Goal: Transaction & Acquisition: Subscribe to service/newsletter

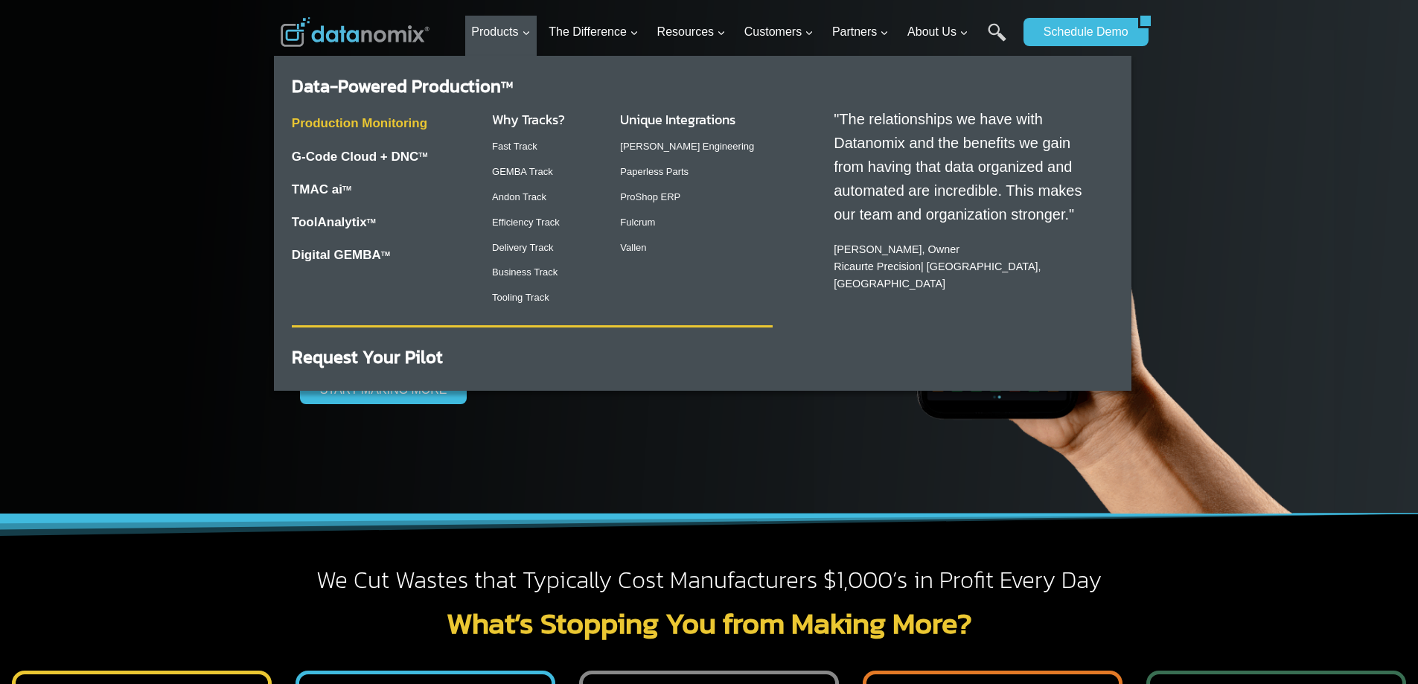
click at [369, 119] on link "Production Monitoring" at bounding box center [360, 123] width 136 height 14
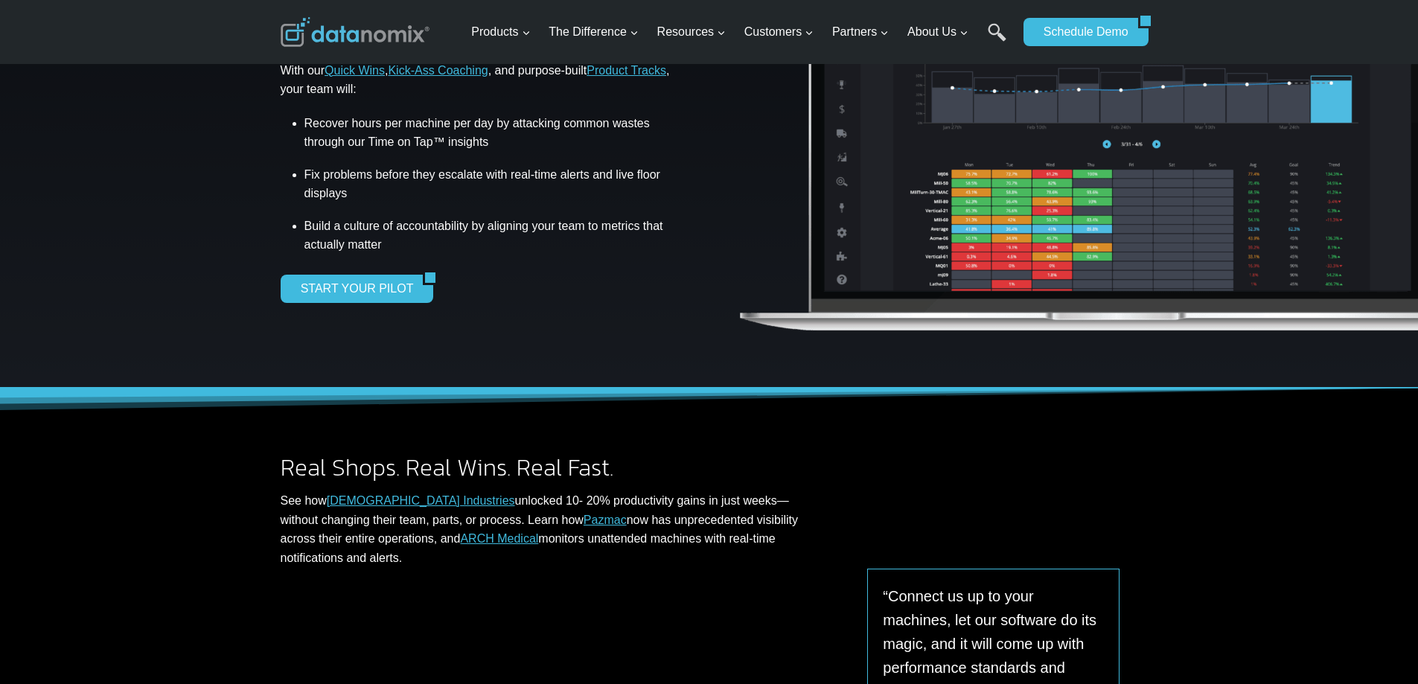
scroll to position [74, 0]
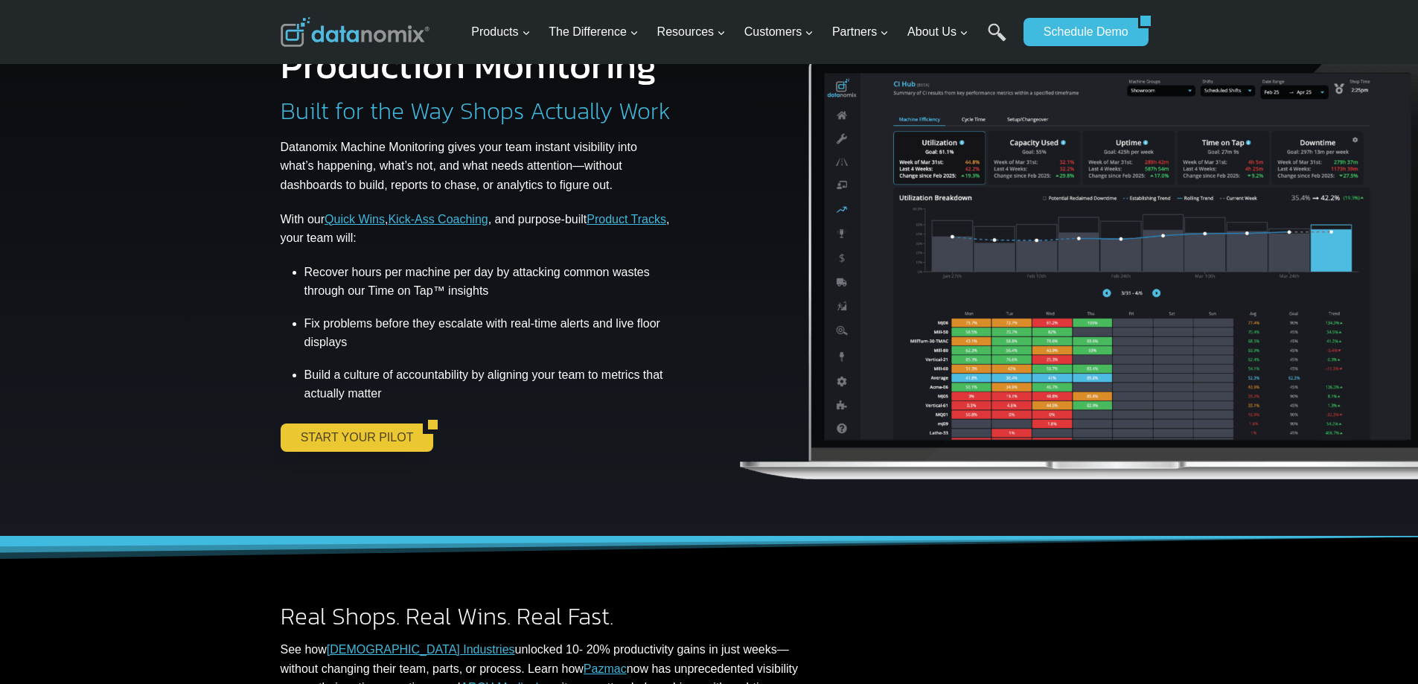
click at [348, 435] on link "START YOUR PILOT" at bounding box center [352, 438] width 143 height 28
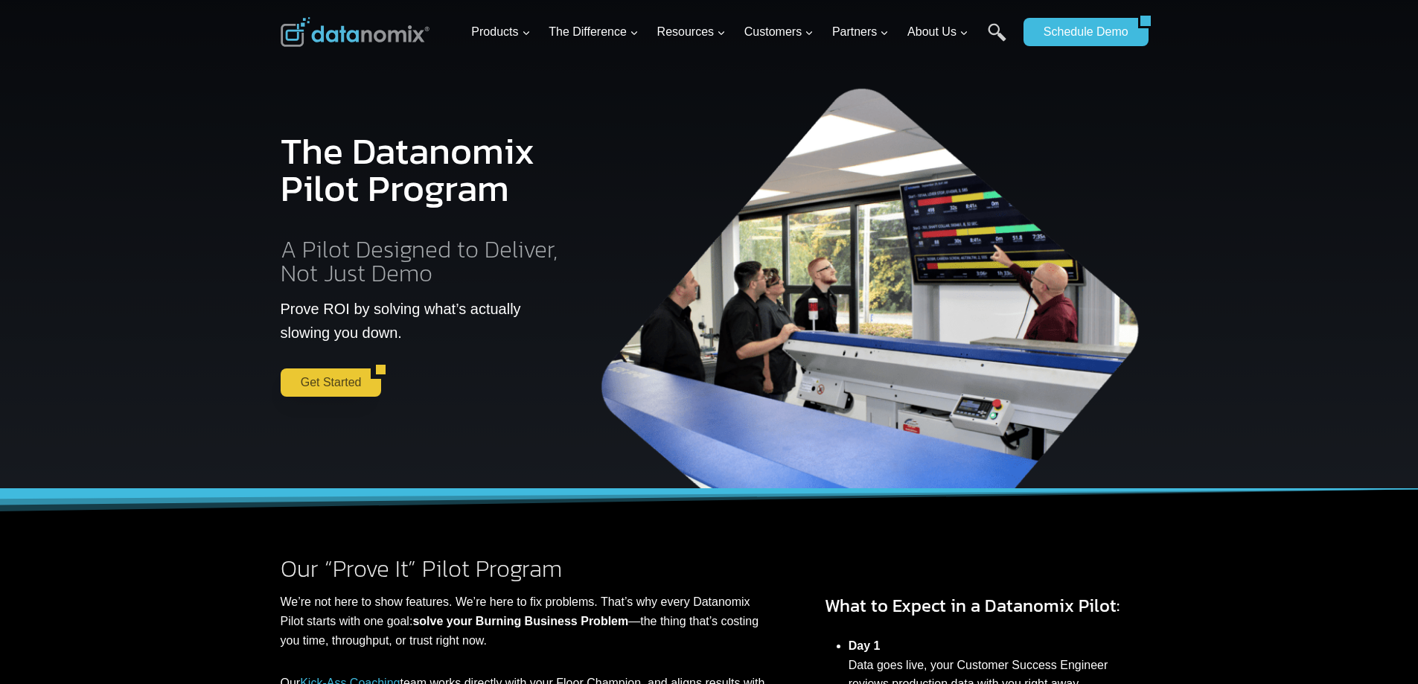
click at [345, 382] on link "Get Started" at bounding box center [326, 383] width 91 height 28
click at [1083, 32] on link "Schedule Demo" at bounding box center [1081, 32] width 115 height 28
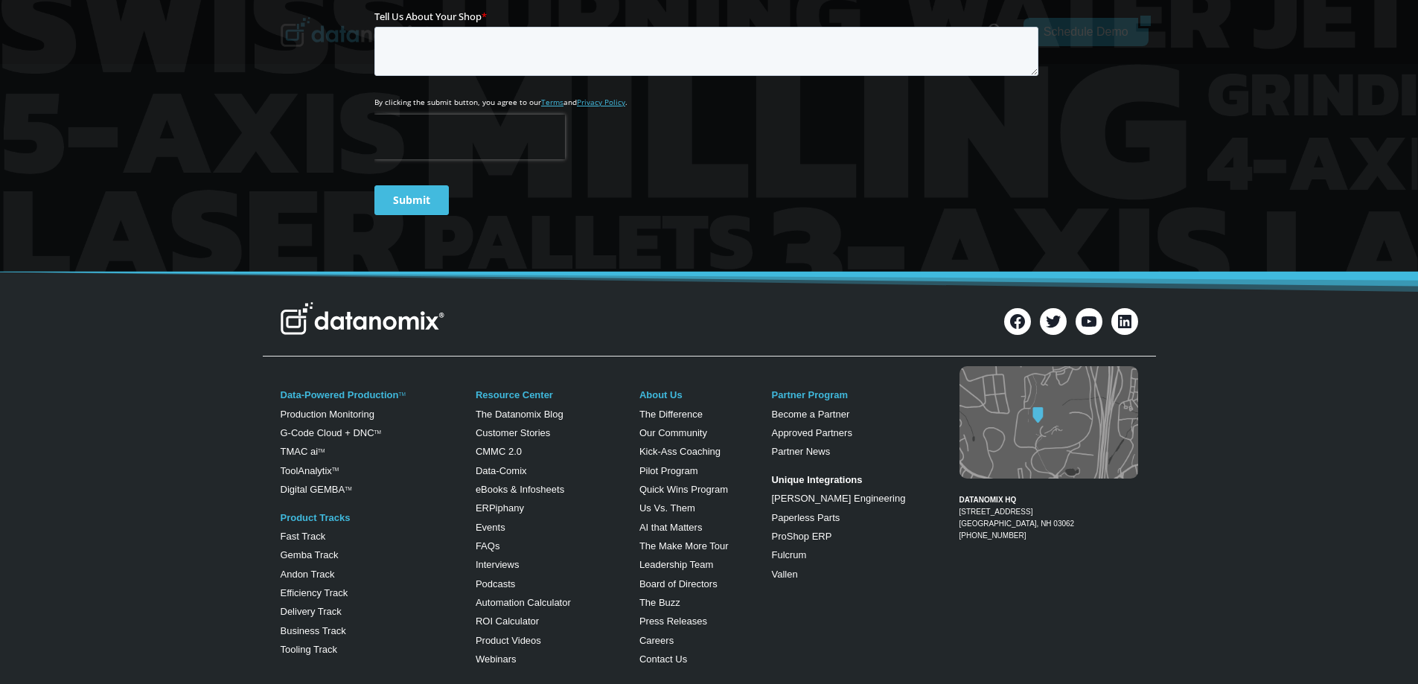
scroll to position [298, 0]
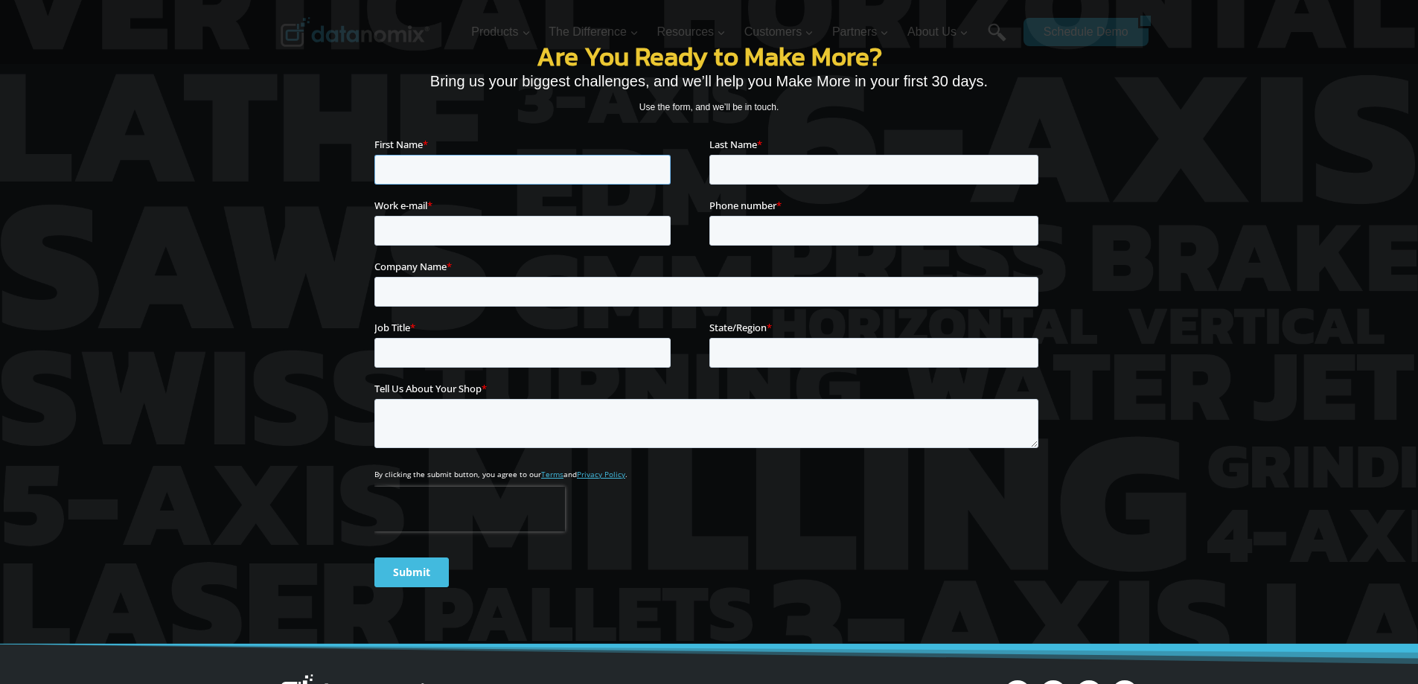
click at [439, 162] on input "First Name *" at bounding box center [522, 169] width 296 height 30
type input "Chris"
type input "Burden"
type input "cburden@libraind.com"
type input "9372235544"
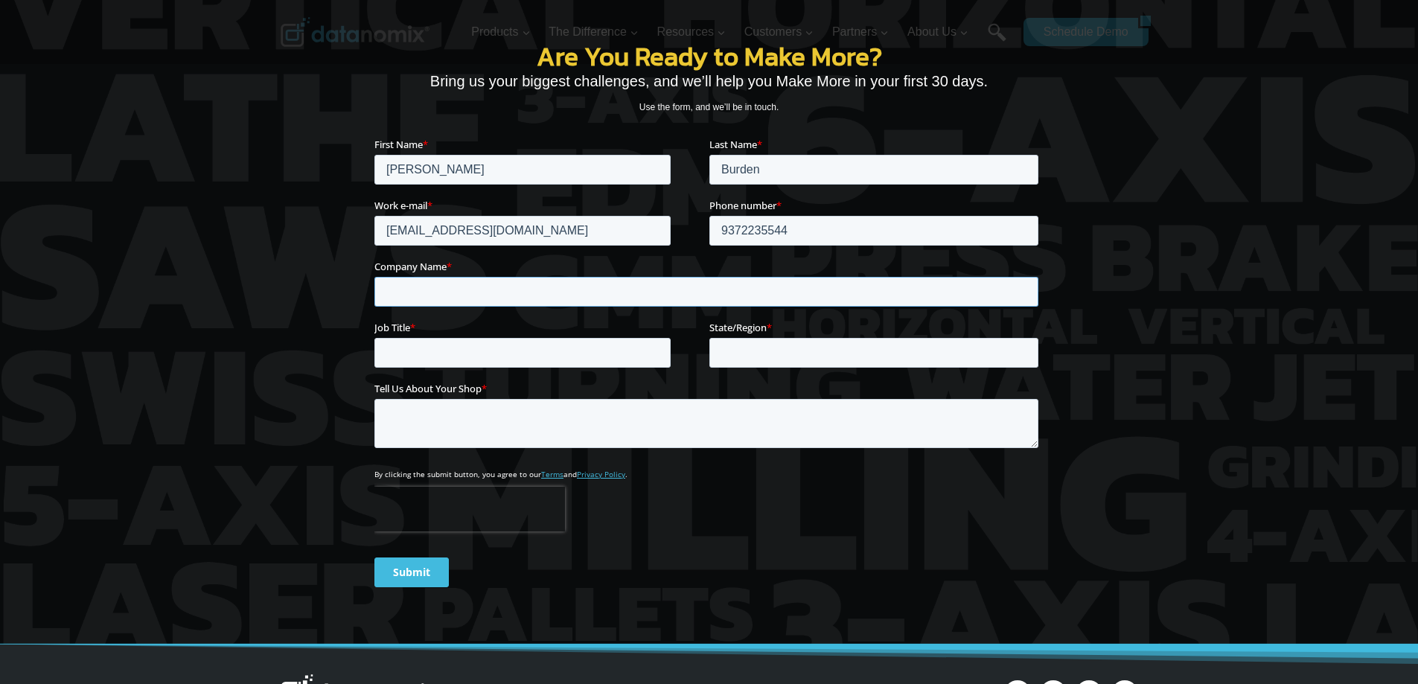
type input "Libra Industries"
type input "Ohio"
click at [413, 351] on input "Job Title *" at bounding box center [522, 352] width 296 height 30
type input "Process Engineer"
click at [442, 427] on textarea "Tell Us About Your Shop *" at bounding box center [706, 422] width 664 height 49
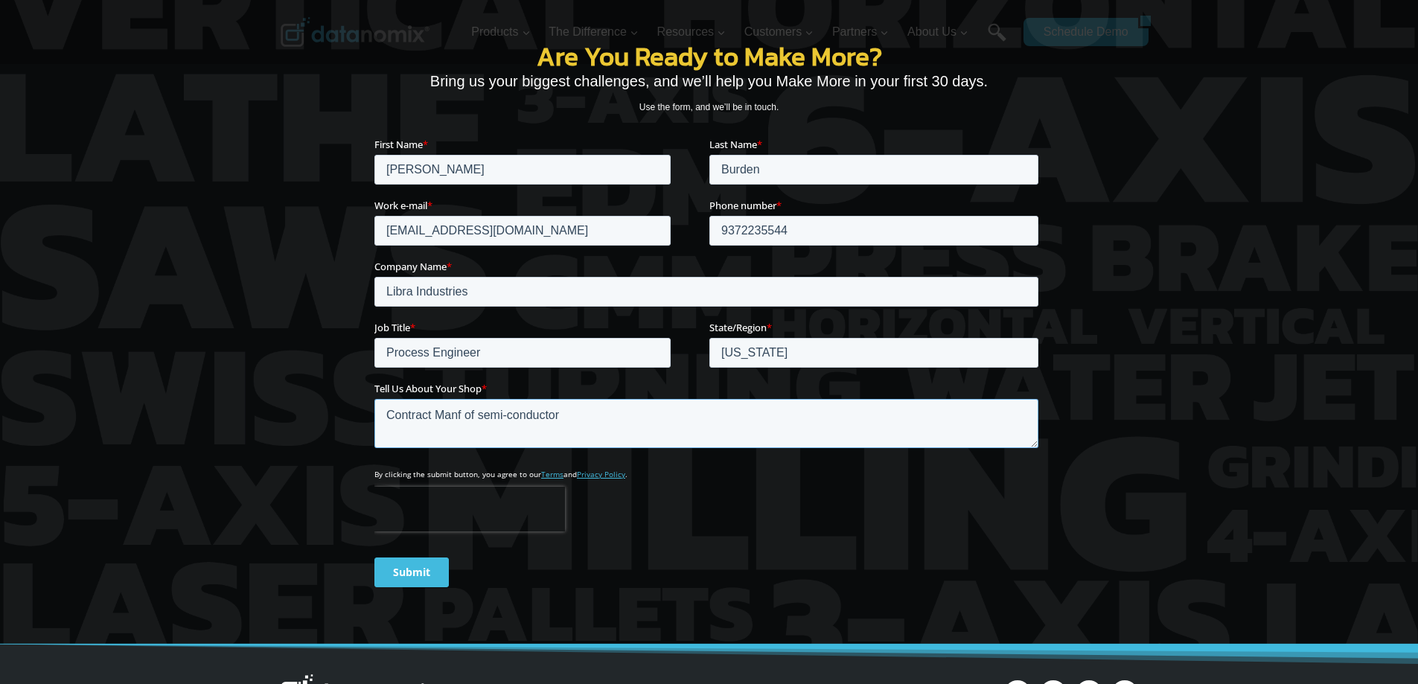
type textarea "Contract Manf of semi-conductor"
click at [408, 573] on input "Submit" at bounding box center [411, 572] width 74 height 30
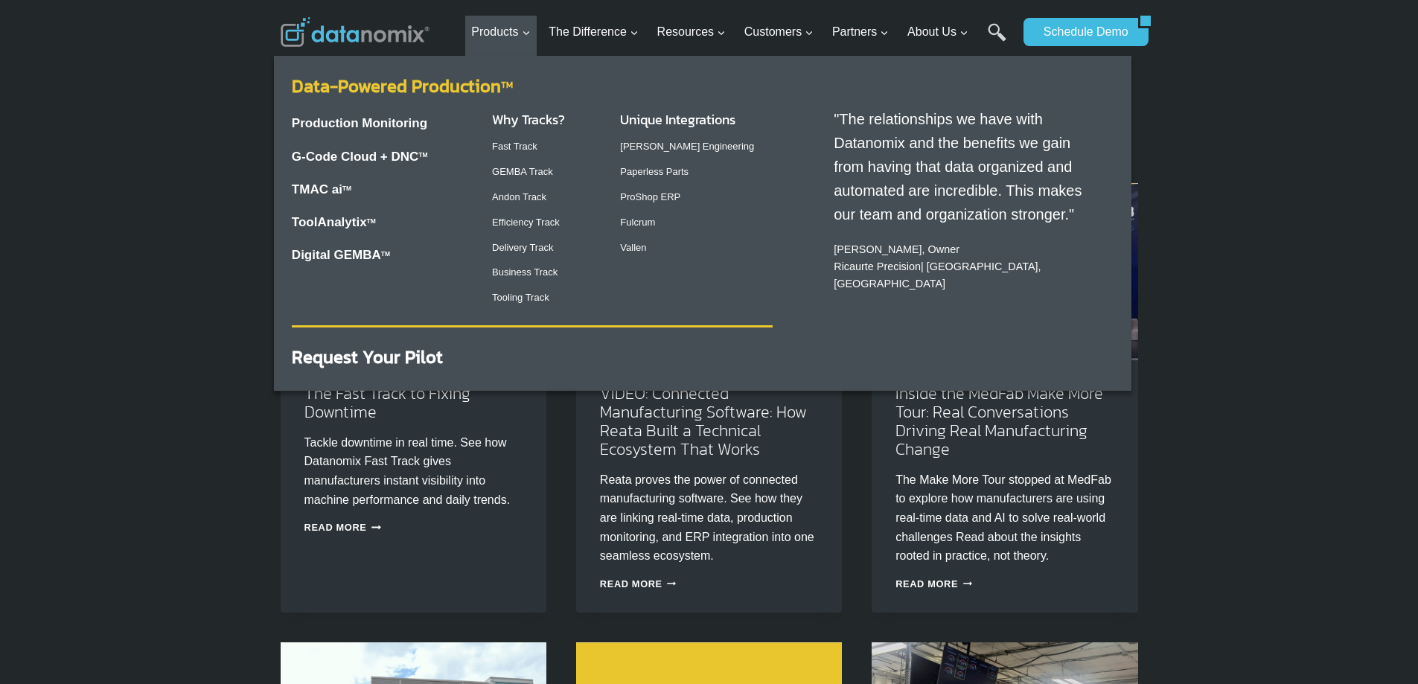
click at [393, 85] on link "Data-Powered Production TM" at bounding box center [402, 86] width 221 height 26
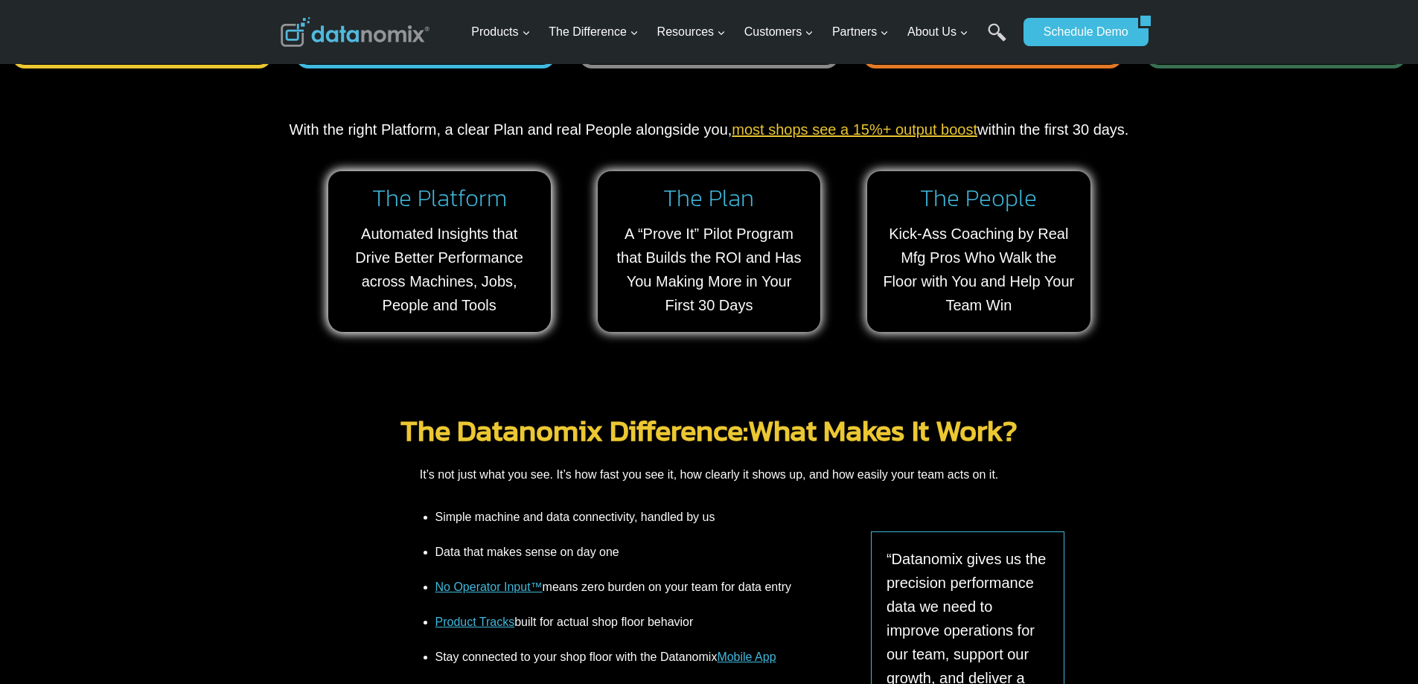
scroll to position [1191, 0]
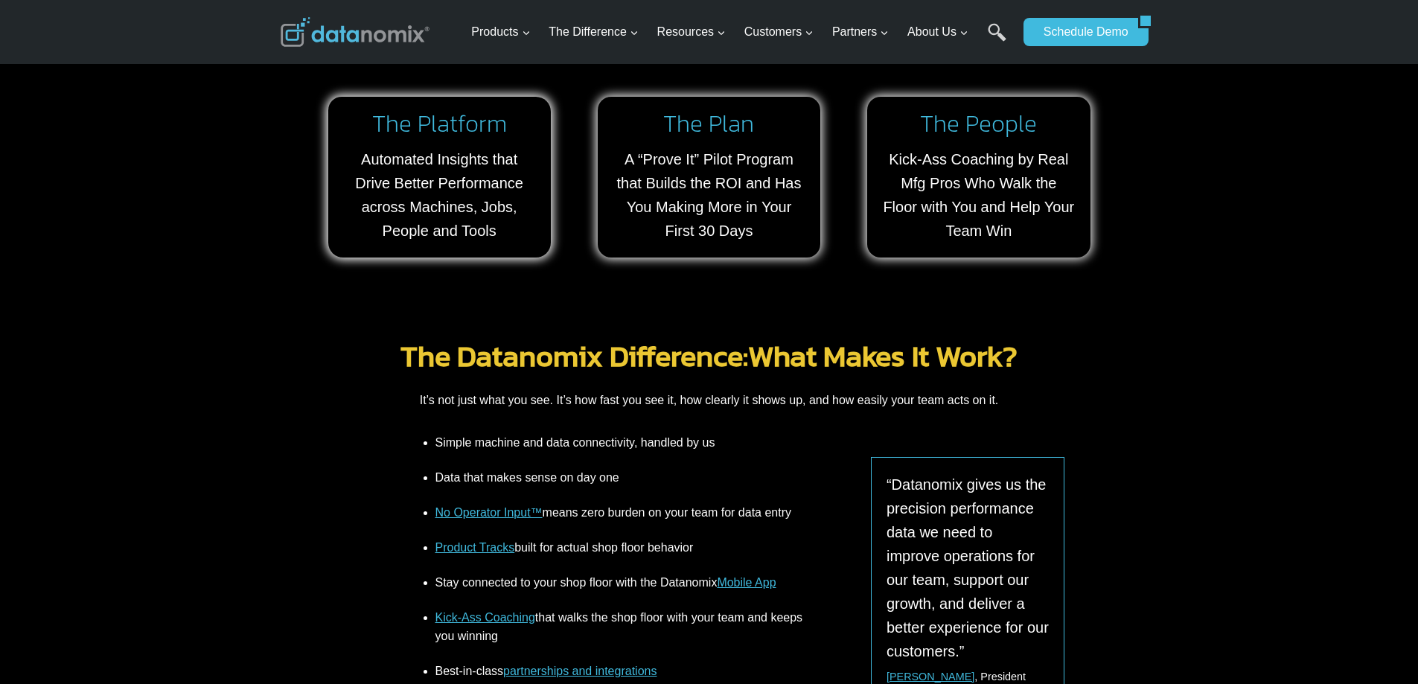
click at [487, 514] on link "No Operator Input™" at bounding box center [489, 512] width 107 height 13
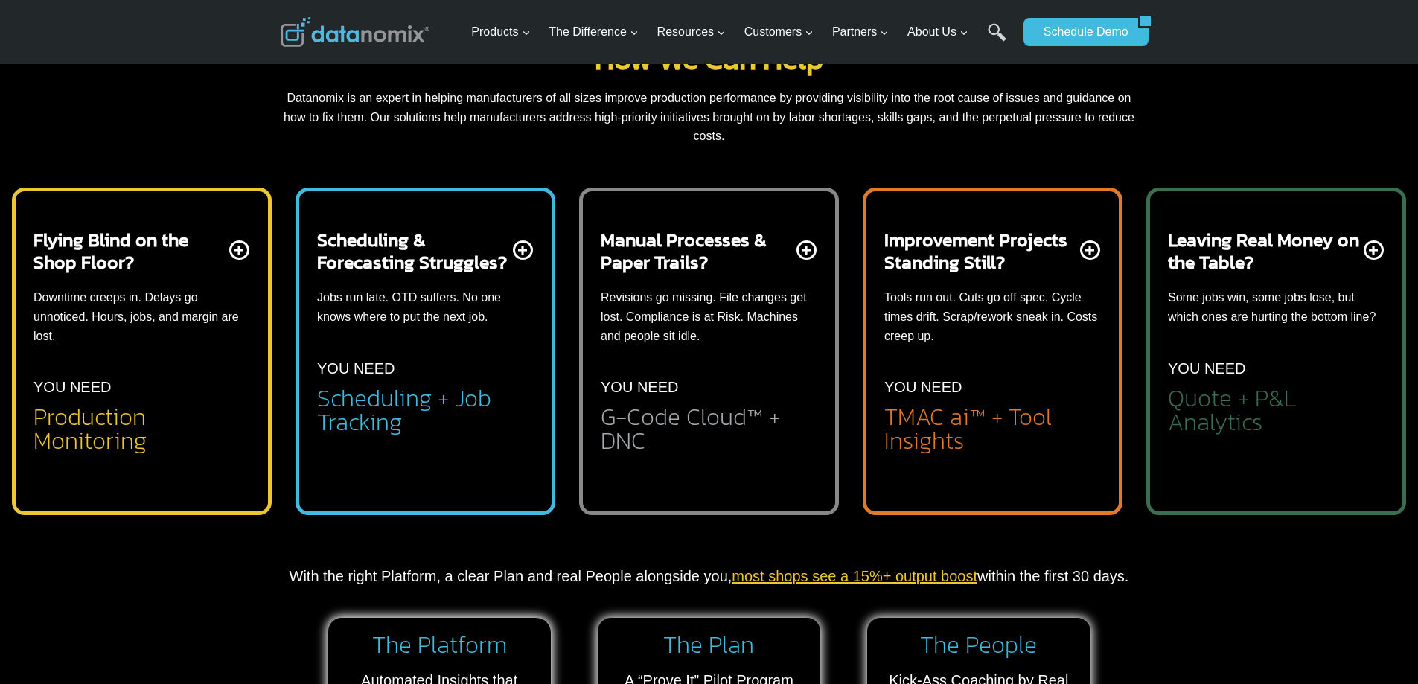
scroll to position [596, 0]
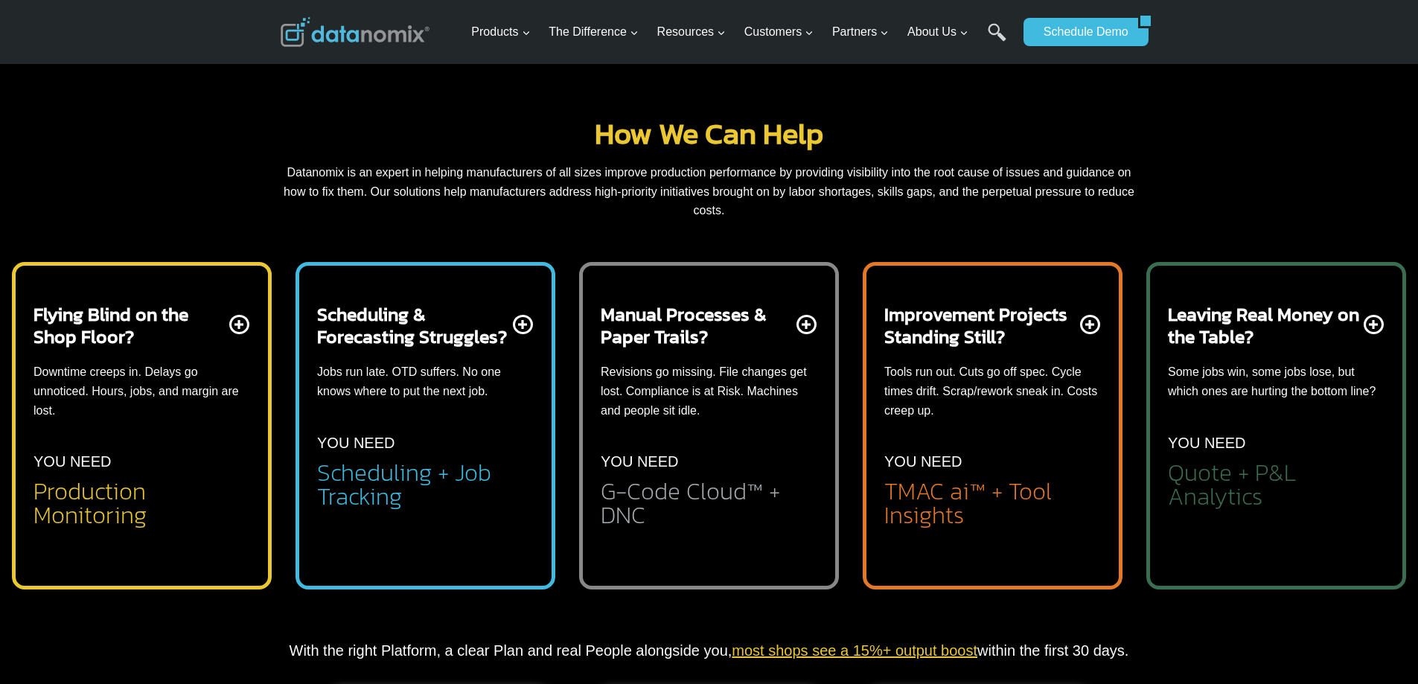
click at [239, 325] on div "Flying Blind on the Shop Floor? Downtime creeps in. Delays go unnoticed. Hours,…" at bounding box center [142, 415] width 217 height 224
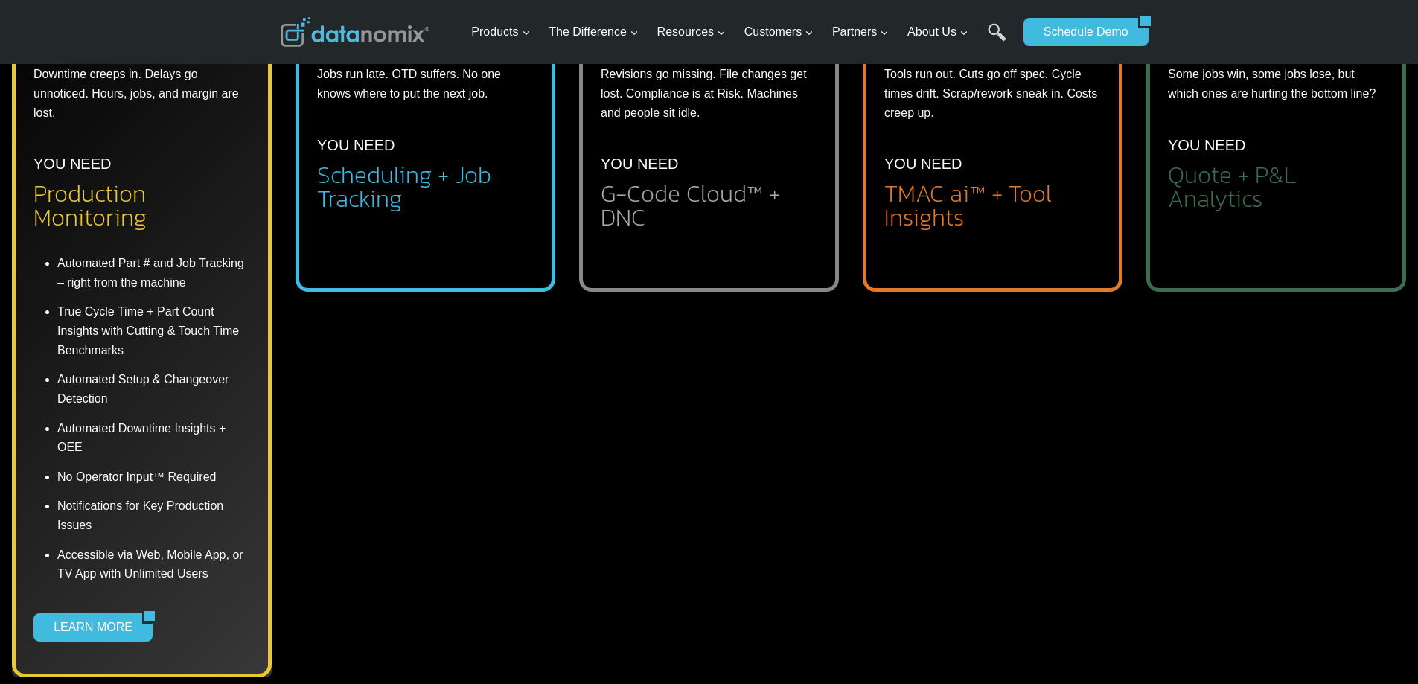
scroll to position [819, 0]
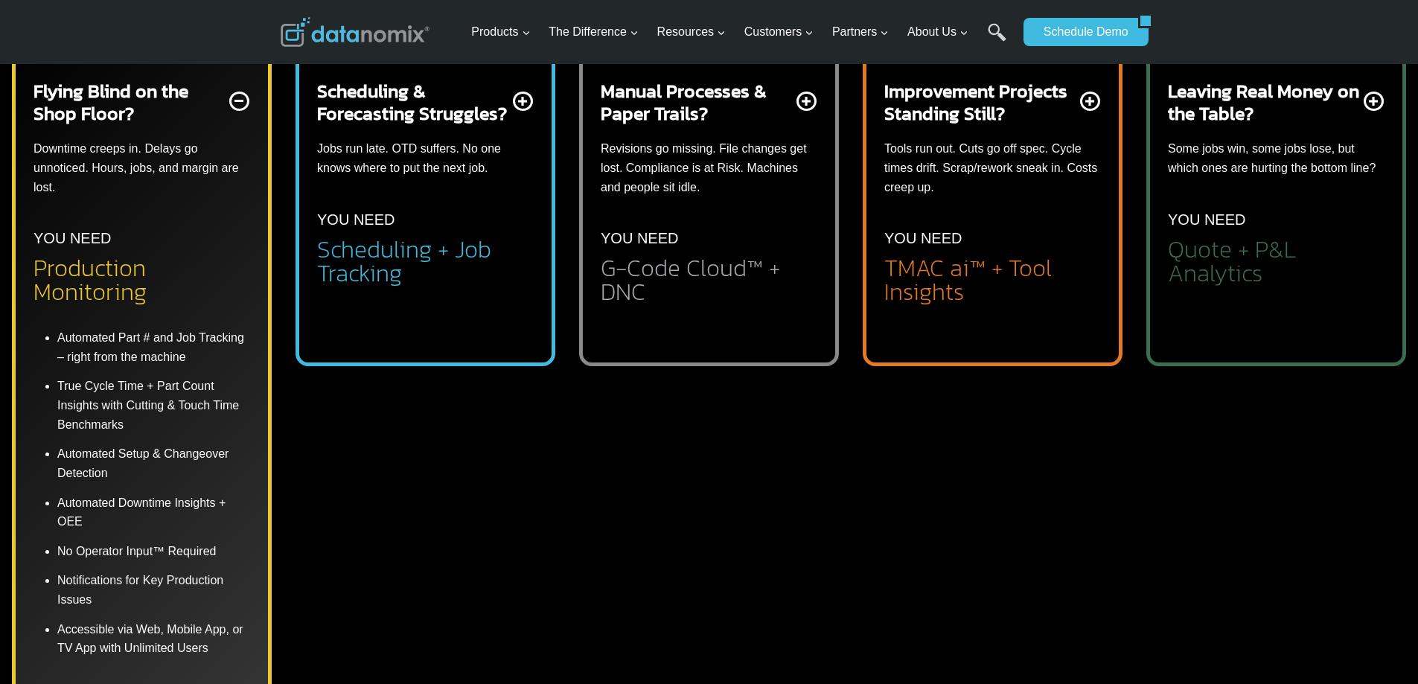
click at [523, 101] on div "Scheduling & Forecasting Struggles? Jobs run late. OTD suffers. No one knows wh…" at bounding box center [425, 183] width 217 height 206
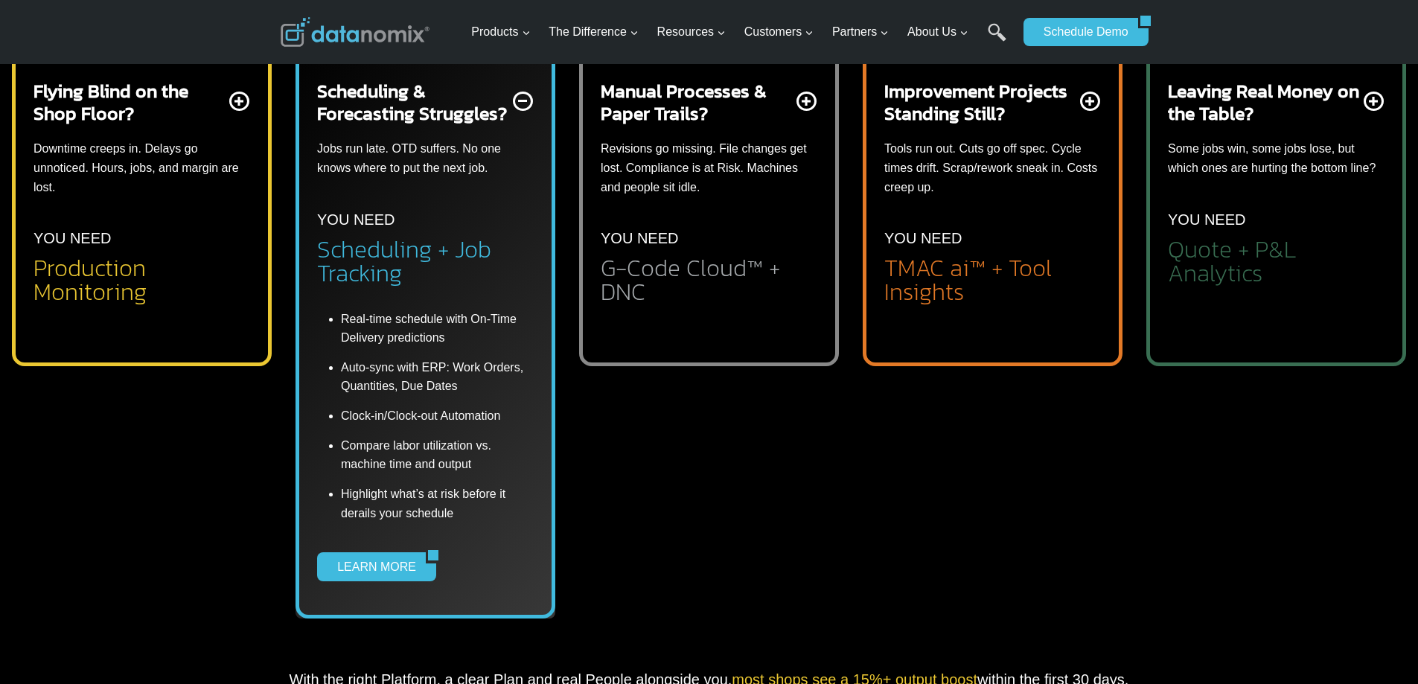
scroll to position [745, 0]
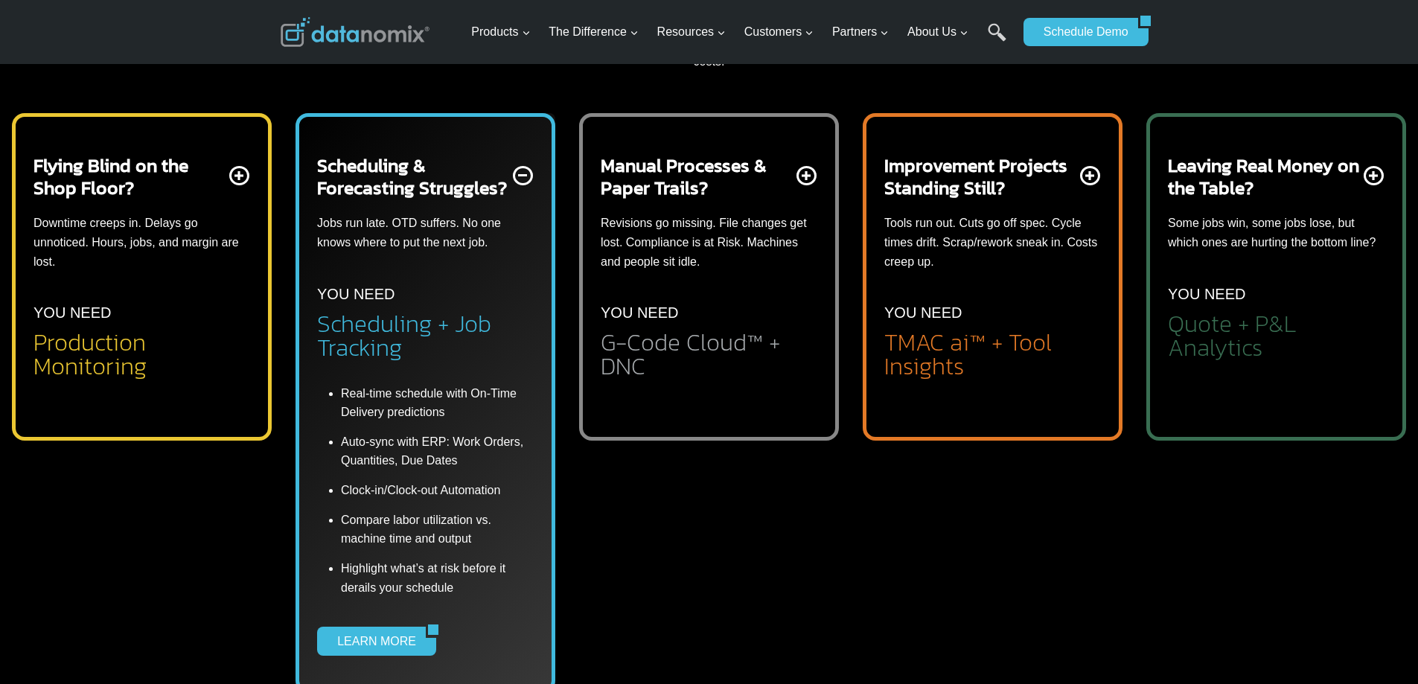
click at [799, 174] on div "Manual Processes & Paper Trails? Revisions go missing. File changes get lost. C…" at bounding box center [709, 266] width 217 height 224
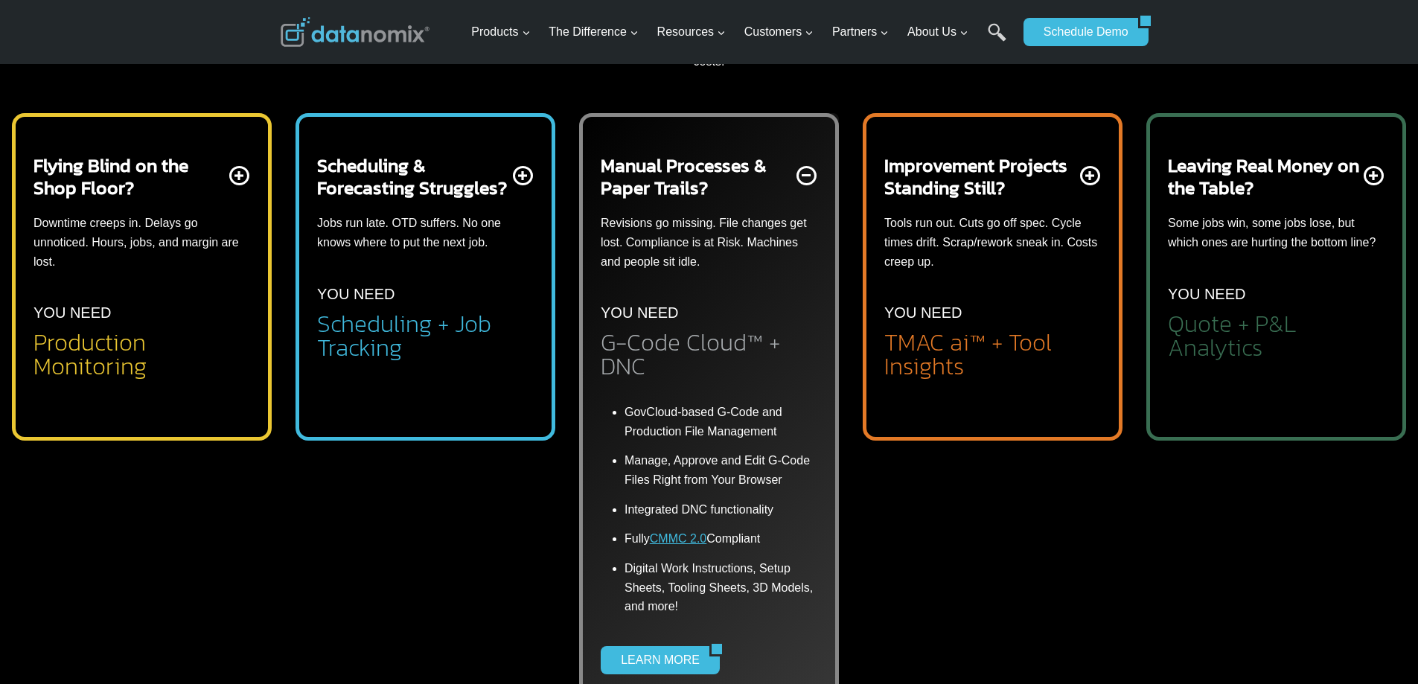
click at [1091, 175] on div "Improvement Projects Standing Still? Tools run out. Cuts go off spec. Cycle tim…" at bounding box center [993, 266] width 217 height 224
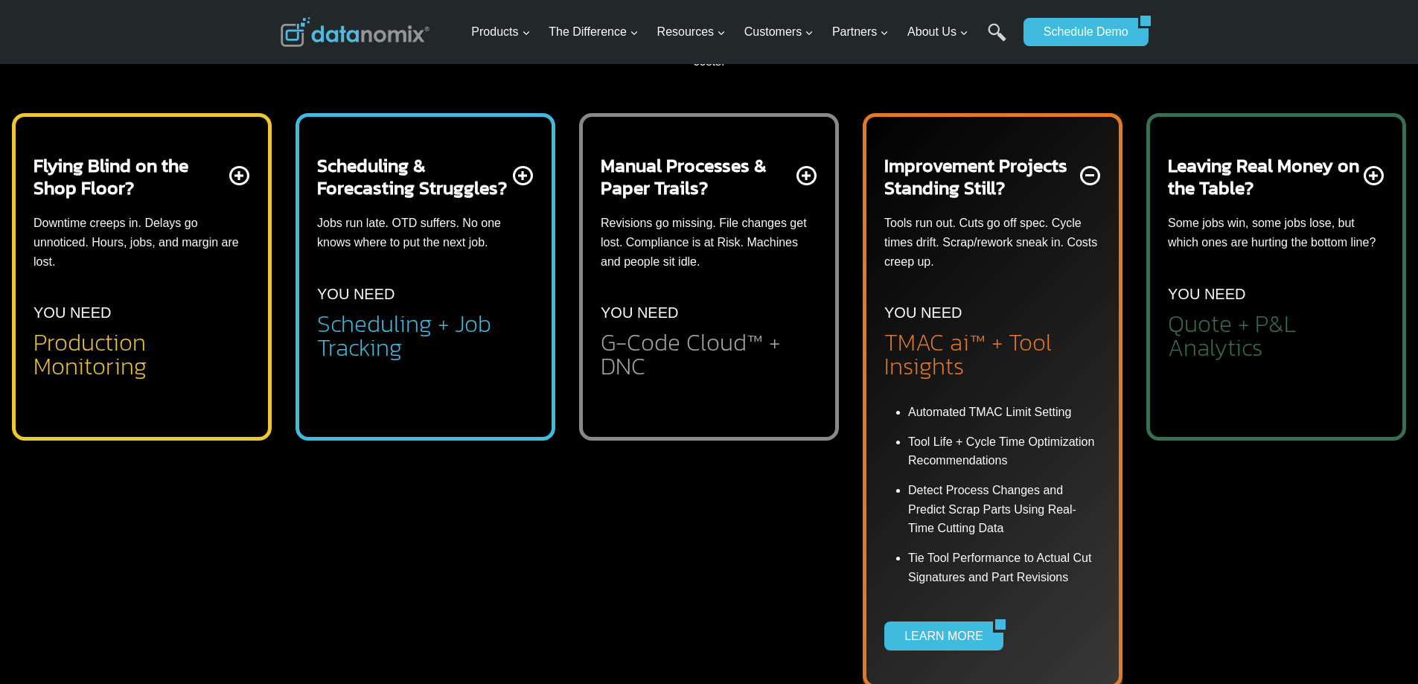
click at [1087, 173] on div "Improvement Projects Standing Still? Tools run out. Cuts go off spec. Cycle tim…" at bounding box center [993, 266] width 217 height 224
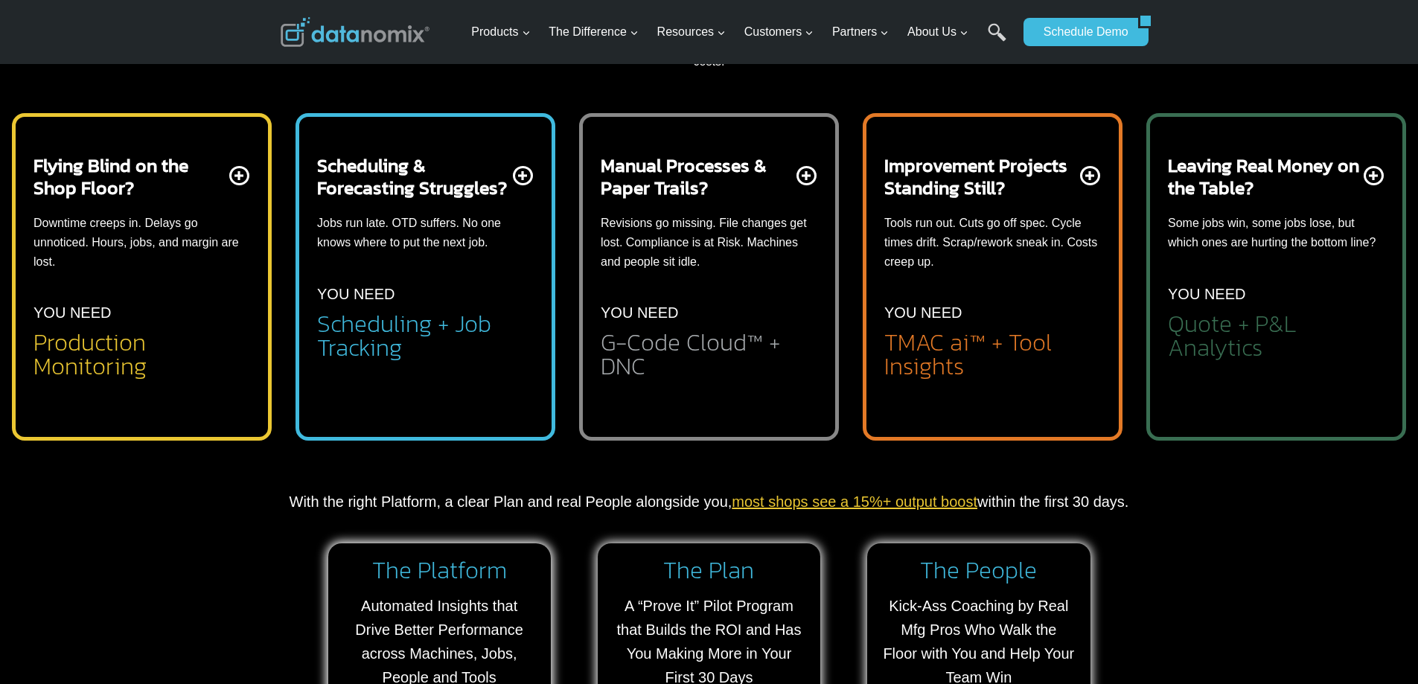
click at [232, 175] on div "Flying Blind on the Shop Floor? Downtime creeps in. Delays go unnoticed. Hours,…" at bounding box center [142, 266] width 217 height 224
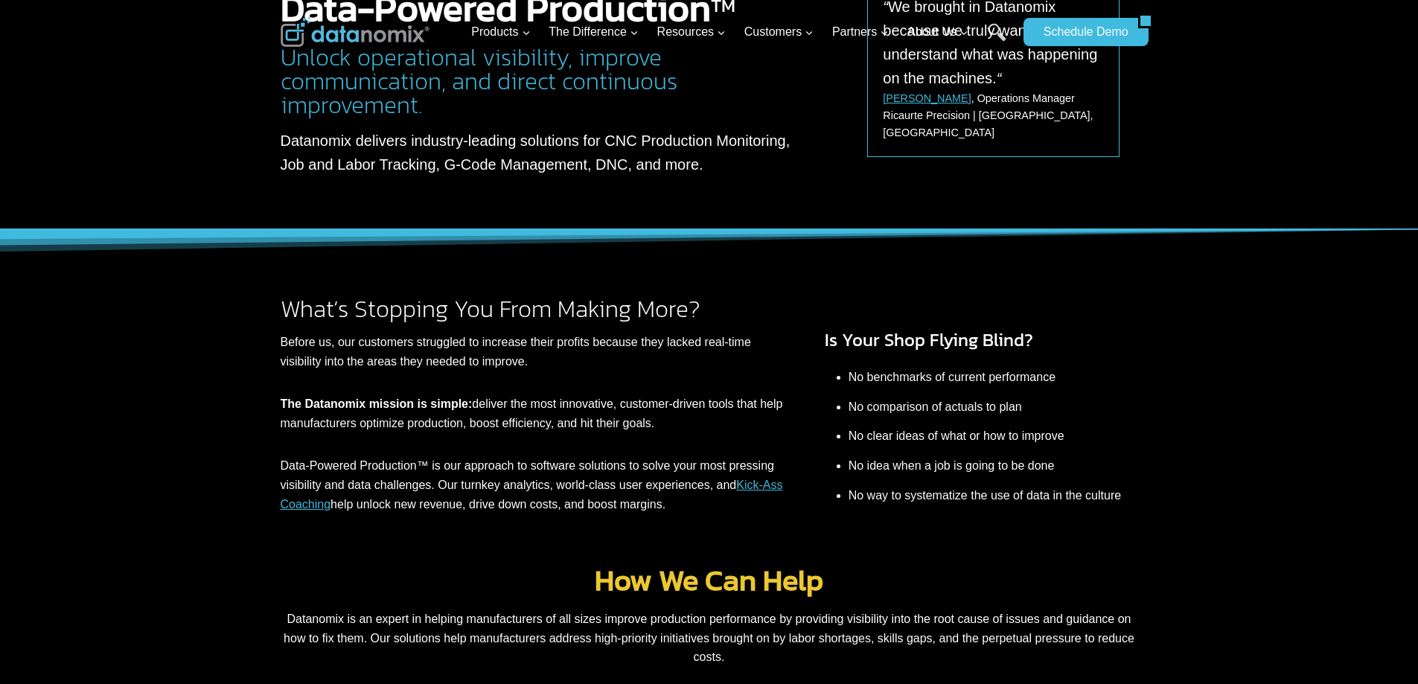
scroll to position [0, 0]
